Goal: Find contact information: Find contact information

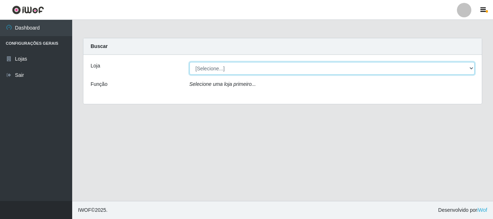
click at [233, 69] on select "[Selecione...] [GEOGRAPHIC_DATA] [GEOGRAPHIC_DATA]" at bounding box center [331, 68] width 285 height 13
select select "64"
click at [189, 62] on select "[Selecione...] [GEOGRAPHIC_DATA] [GEOGRAPHIC_DATA]" at bounding box center [331, 68] width 285 height 13
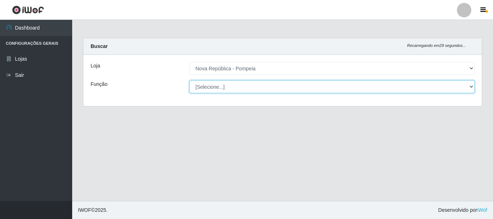
click at [229, 87] on select "[Selecione...] Balconista Operador de Caixa Recepcionista Repositor" at bounding box center [331, 86] width 285 height 13
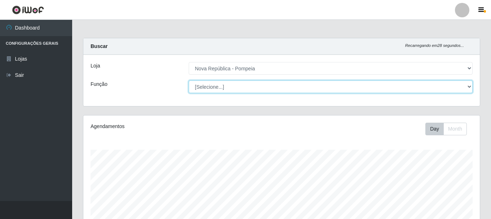
scroll to position [150, 397]
select select "22"
click at [189, 80] on select "[Selecione...] Balconista Operador de Caixa Recepcionista Repositor" at bounding box center [331, 86] width 284 height 13
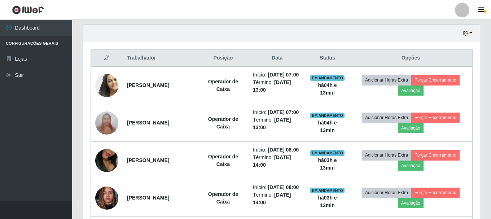
scroll to position [253, 0]
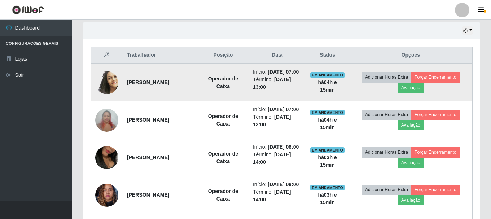
drag, startPoint x: 128, startPoint y: 86, endPoint x: 190, endPoint y: 88, distance: 62.1
click at [190, 88] on td "[PERSON_NAME]" at bounding box center [160, 83] width 75 height 38
copy strong "[PERSON_NAME]"
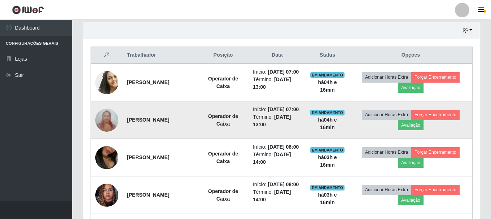
drag, startPoint x: 126, startPoint y: 131, endPoint x: 206, endPoint y: 130, distance: 79.8
click at [198, 130] on td "[PERSON_NAME]" at bounding box center [160, 120] width 75 height 38
copy strong "[PERSON_NAME]"
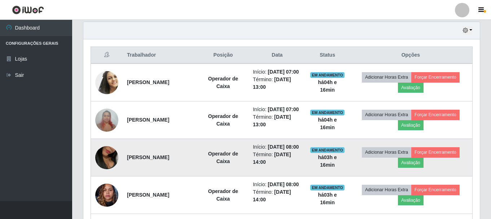
drag, startPoint x: 127, startPoint y: 178, endPoint x: 195, endPoint y: 172, distance: 68.4
click at [195, 172] on td "[PERSON_NAME]" at bounding box center [160, 158] width 75 height 38
copy strong "[PERSON_NAME]"
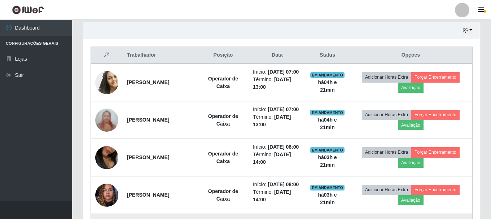
scroll to position [325, 0]
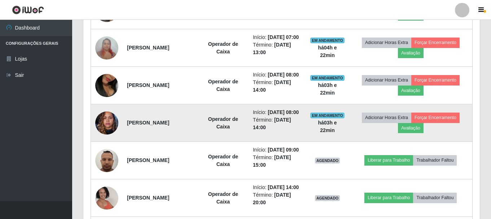
drag, startPoint x: 127, startPoint y: 149, endPoint x: 201, endPoint y: 155, distance: 74.6
click at [198, 142] on td "[PERSON_NAME]" at bounding box center [160, 123] width 75 height 38
copy strong "[PERSON_NAME]"
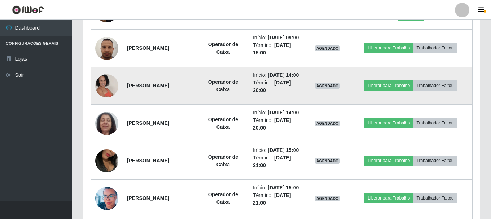
scroll to position [433, 0]
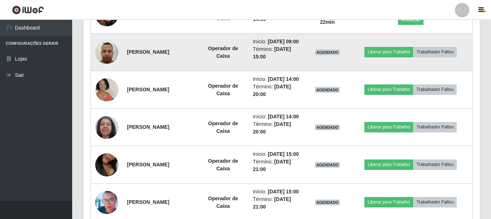
drag, startPoint x: 127, startPoint y: 87, endPoint x: 209, endPoint y: 83, distance: 82.4
click at [198, 71] on td "[PERSON_NAME]" at bounding box center [160, 53] width 75 height 38
copy strong "[PERSON_NAME]"
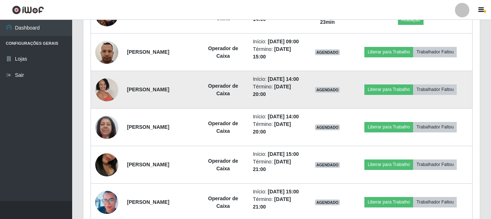
drag, startPoint x: 126, startPoint y: 131, endPoint x: 202, endPoint y: 128, distance: 75.8
click at [198, 109] on td "[PERSON_NAME]" at bounding box center [160, 90] width 75 height 38
copy strong "[PERSON_NAME]"
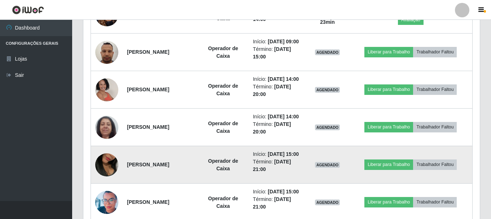
scroll to position [505, 0]
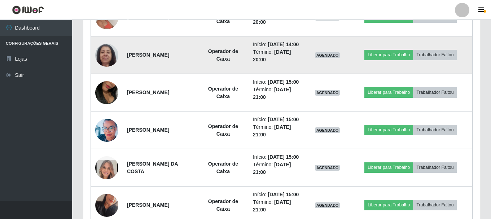
drag, startPoint x: 126, startPoint y: 102, endPoint x: 211, endPoint y: 115, distance: 86.1
click at [198, 74] on td "[PERSON_NAME]" at bounding box center [160, 55] width 75 height 38
copy strong "[PERSON_NAME]"
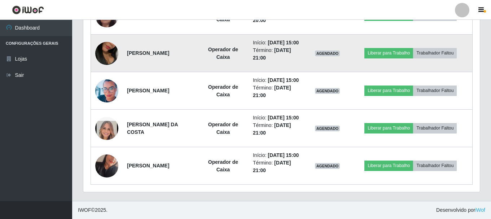
scroll to position [613, 0]
drag, startPoint x: 127, startPoint y: 40, endPoint x: 196, endPoint y: 39, distance: 69.3
click at [196, 39] on td "[PERSON_NAME]" at bounding box center [160, 54] width 75 height 38
copy strong "[PERSON_NAME]"
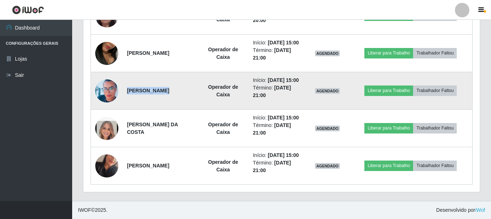
drag, startPoint x: 127, startPoint y: 86, endPoint x: 217, endPoint y: 84, distance: 89.9
click at [217, 84] on tr "[PERSON_NAME] Operador de Caixa Início: [DATE] 15:00 Término: [DATE] 21:00 AGEN…" at bounding box center [282, 91] width 382 height 38
copy strong "[PERSON_NAME]"
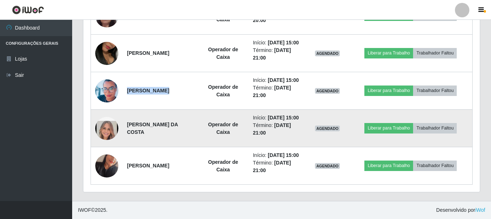
drag, startPoint x: 127, startPoint y: 132, endPoint x: 211, endPoint y: 130, distance: 83.4
click at [178, 130] on strong "[PERSON_NAME] DA COSTA" at bounding box center [152, 128] width 51 height 13
copy strong "[PERSON_NAME] DA COSTA"
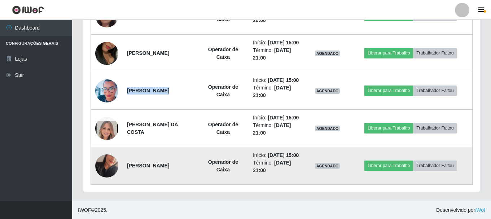
drag, startPoint x: 125, startPoint y: 179, endPoint x: 198, endPoint y: 184, distance: 73.8
click at [198, 184] on td "[PERSON_NAME]" at bounding box center [160, 166] width 75 height 38
